Goal: Task Accomplishment & Management: Manage account settings

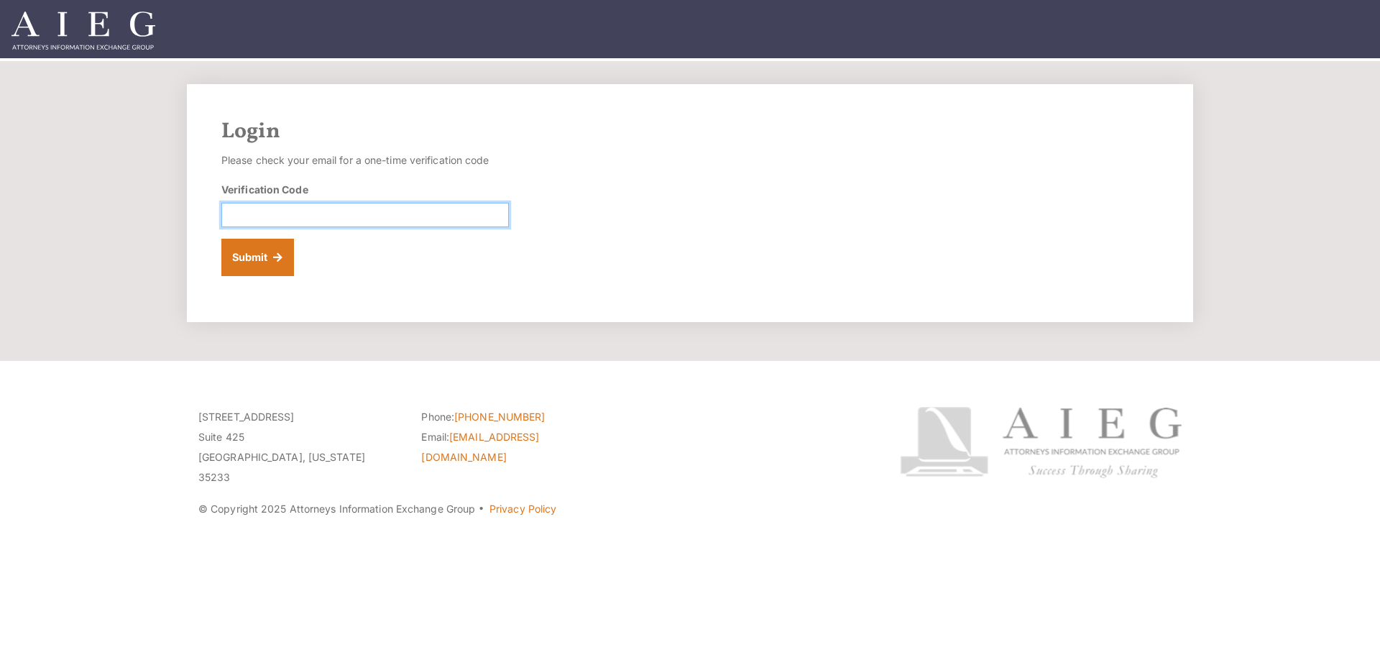
click at [336, 219] on input "Verification Code" at bounding box center [364, 215] width 287 height 24
click at [321, 221] on input "Verification Code" at bounding box center [364, 215] width 287 height 24
paste input "515017"
type input "515017"
click at [264, 266] on button "Submit" at bounding box center [257, 257] width 73 height 37
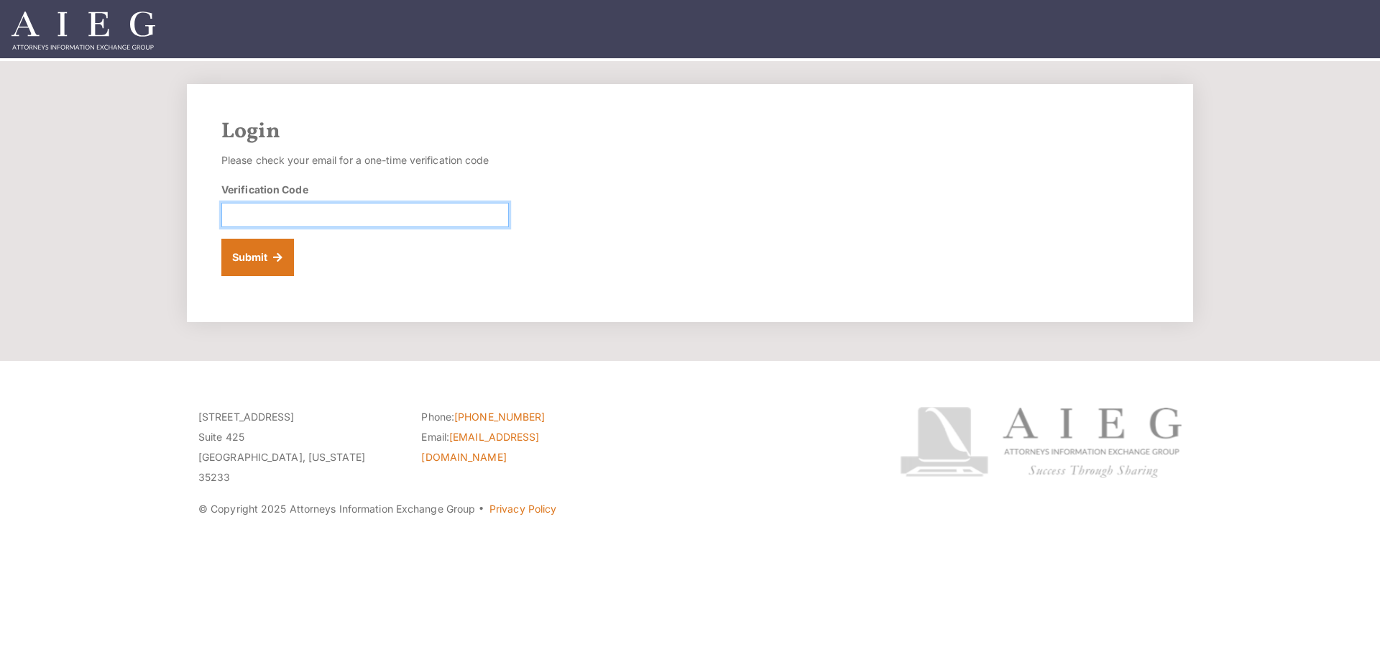
click at [371, 214] on input "Verification Code" at bounding box center [364, 215] width 287 height 24
paste input "740869"
type input "740869"
click at [244, 257] on button "Submit" at bounding box center [257, 257] width 73 height 37
